Goal: Navigation & Orientation: Find specific page/section

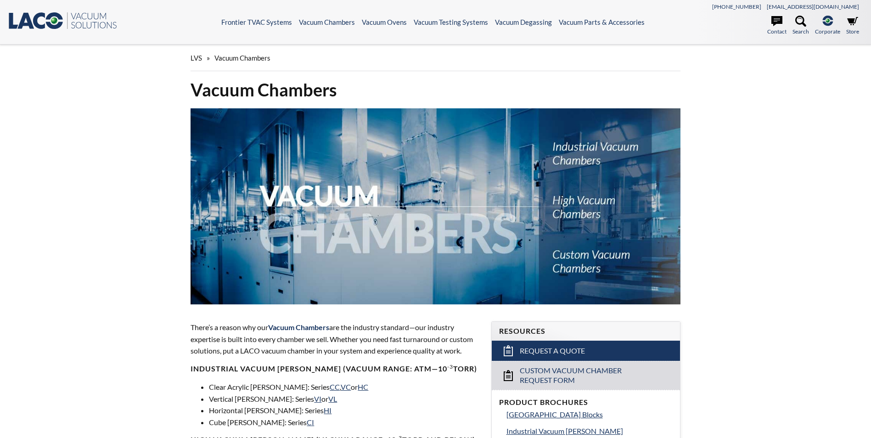
select select "言語翻訳ウィジェット"
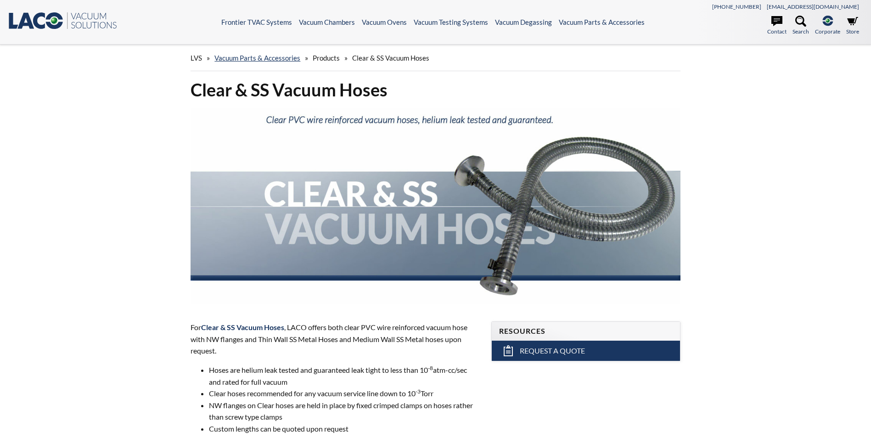
select select "言語翻訳ウィジェット"
